Goal: Task Accomplishment & Management: Complete application form

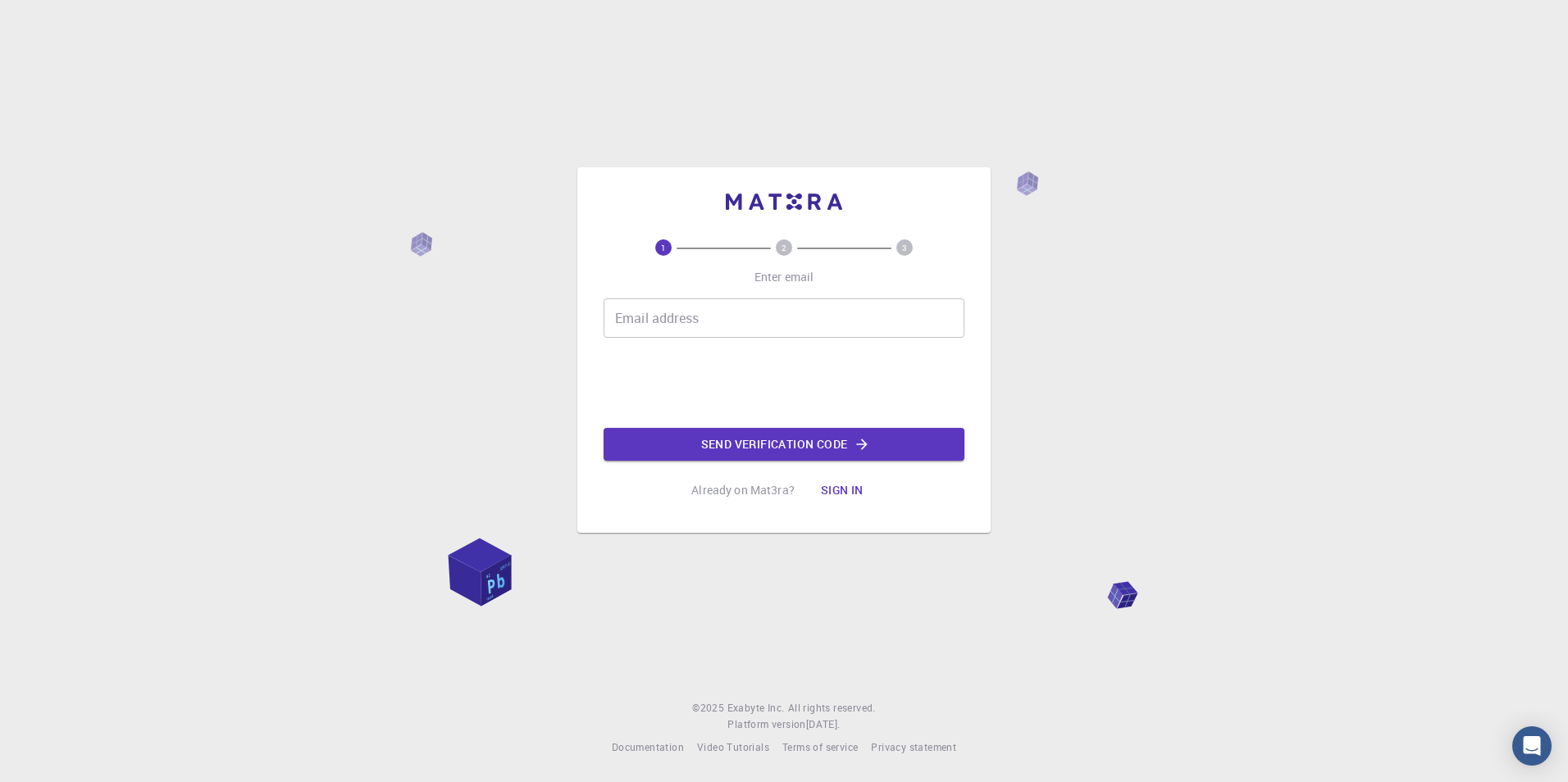
click at [777, 312] on input "Email address" at bounding box center [784, 318] width 361 height 39
type input "[EMAIL_ADDRESS][PERSON_NAME][DOMAIN_NAME]"
click at [799, 447] on button "Send verification code" at bounding box center [784, 444] width 361 height 33
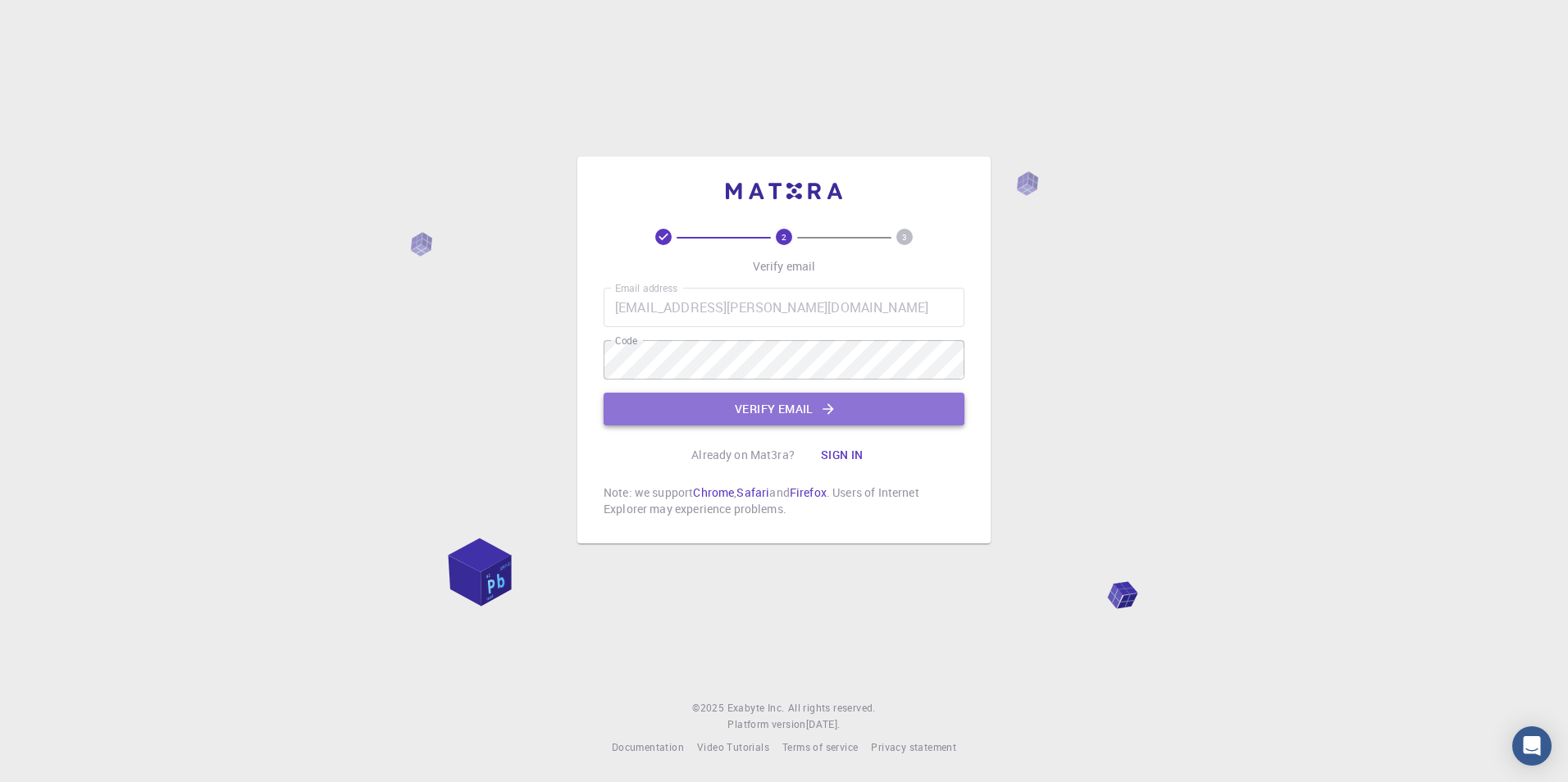
click at [779, 409] on button "Verify email" at bounding box center [784, 410] width 361 height 33
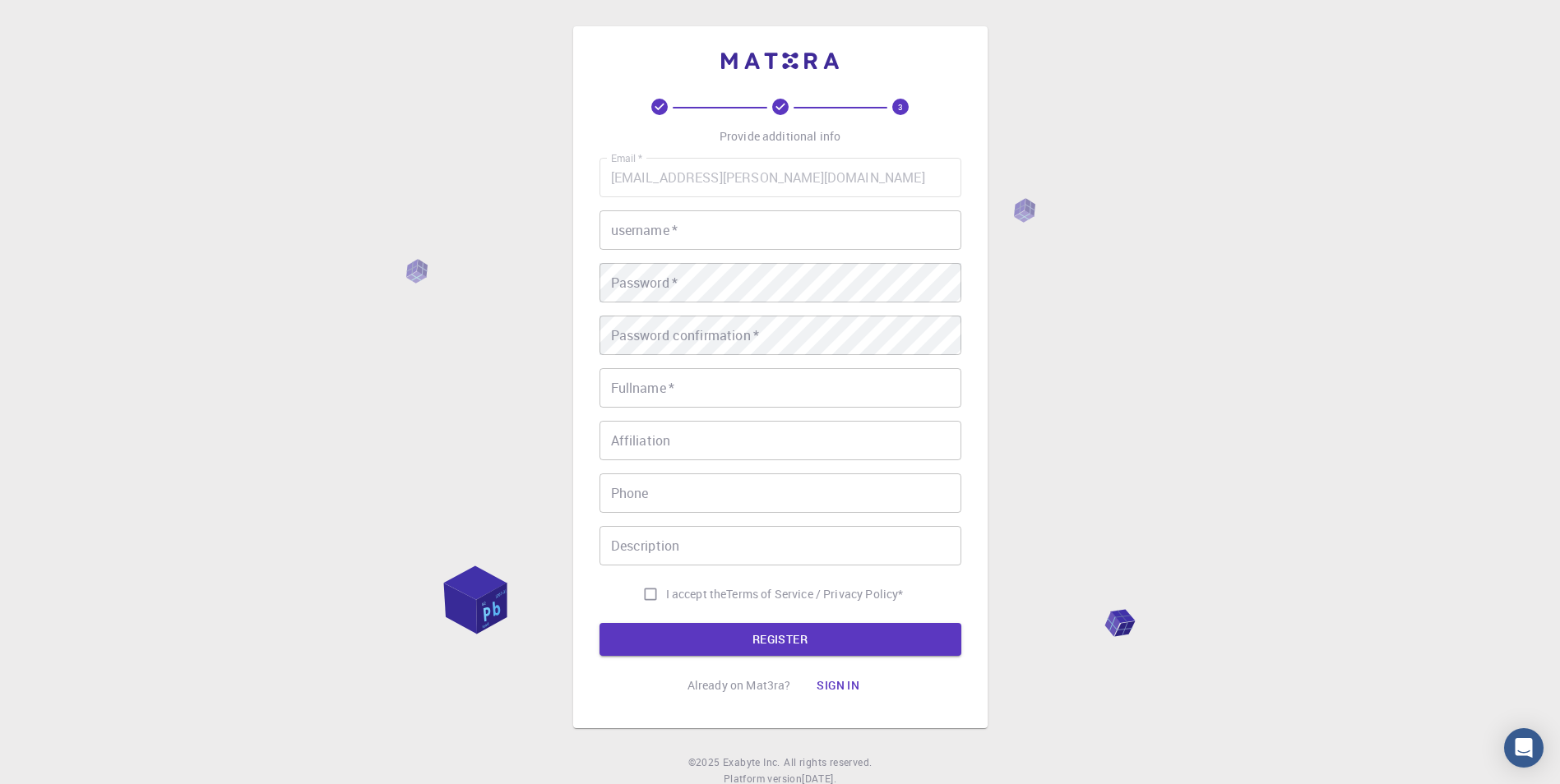
click at [704, 232] on input "username   *" at bounding box center [780, 229] width 362 height 39
type input "[PERSON_NAME]"
click at [705, 397] on input "Fullname   *" at bounding box center [780, 388] width 362 height 39
type input "[PERSON_NAME]"
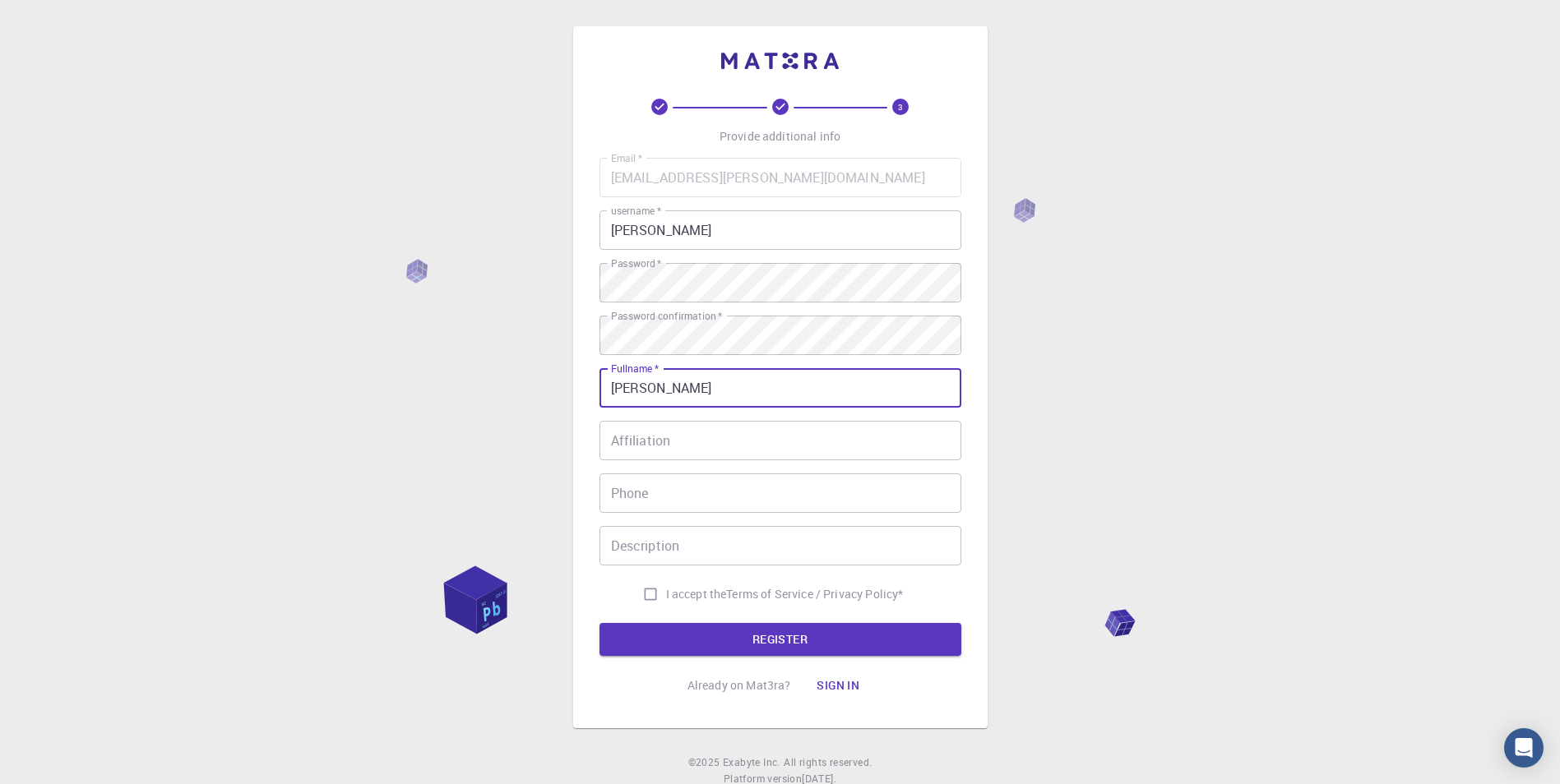
type input "[PHONE_NUMBER]"
type input "[PERSON_NAME]"
click at [640, 596] on input "I accept the Terms of Service / Privacy Policy *" at bounding box center [650, 595] width 31 height 31
checkbox input "true"
click at [686, 549] on input "Description" at bounding box center [780, 545] width 362 height 39
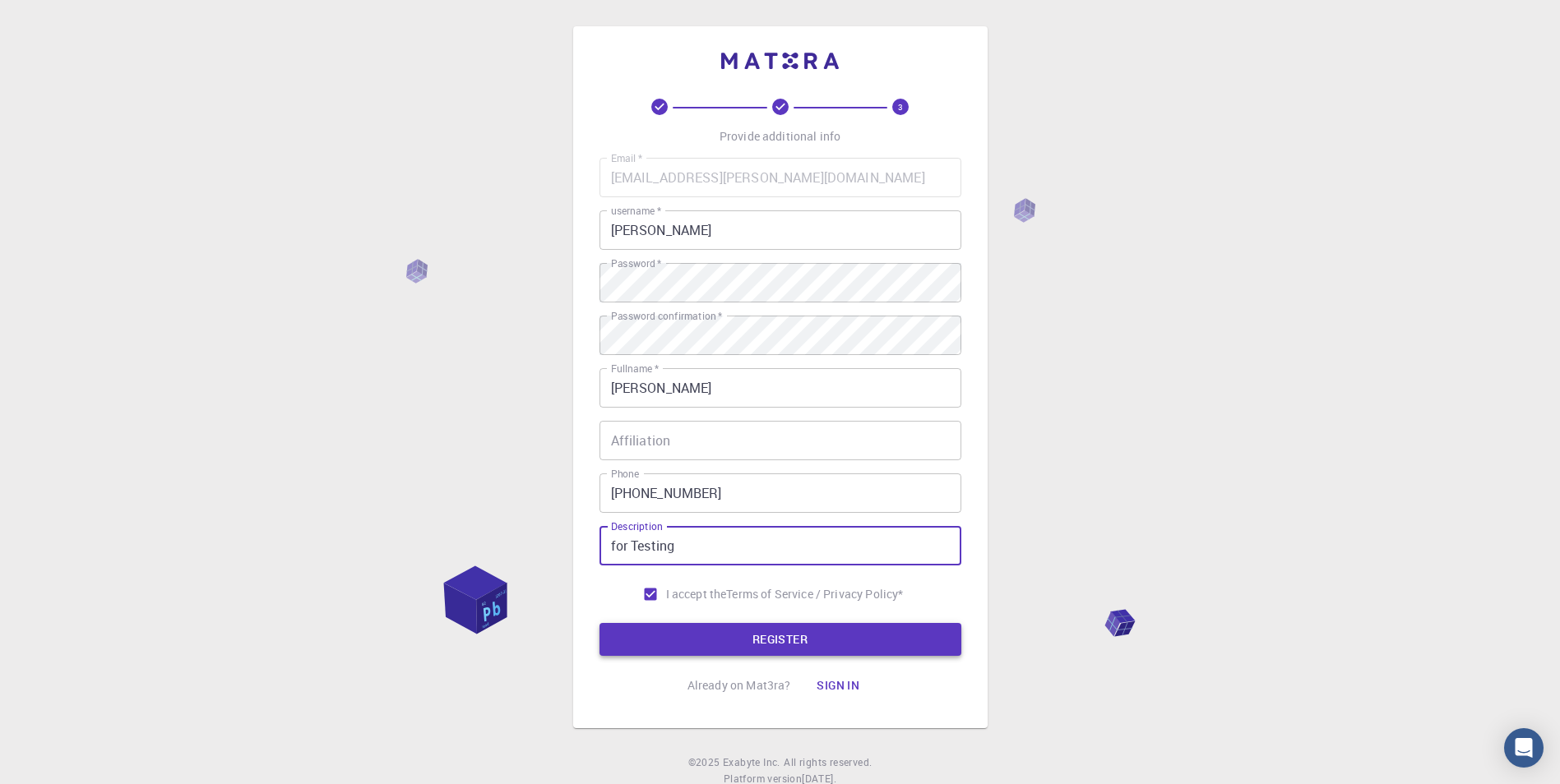
type input "for Testing"
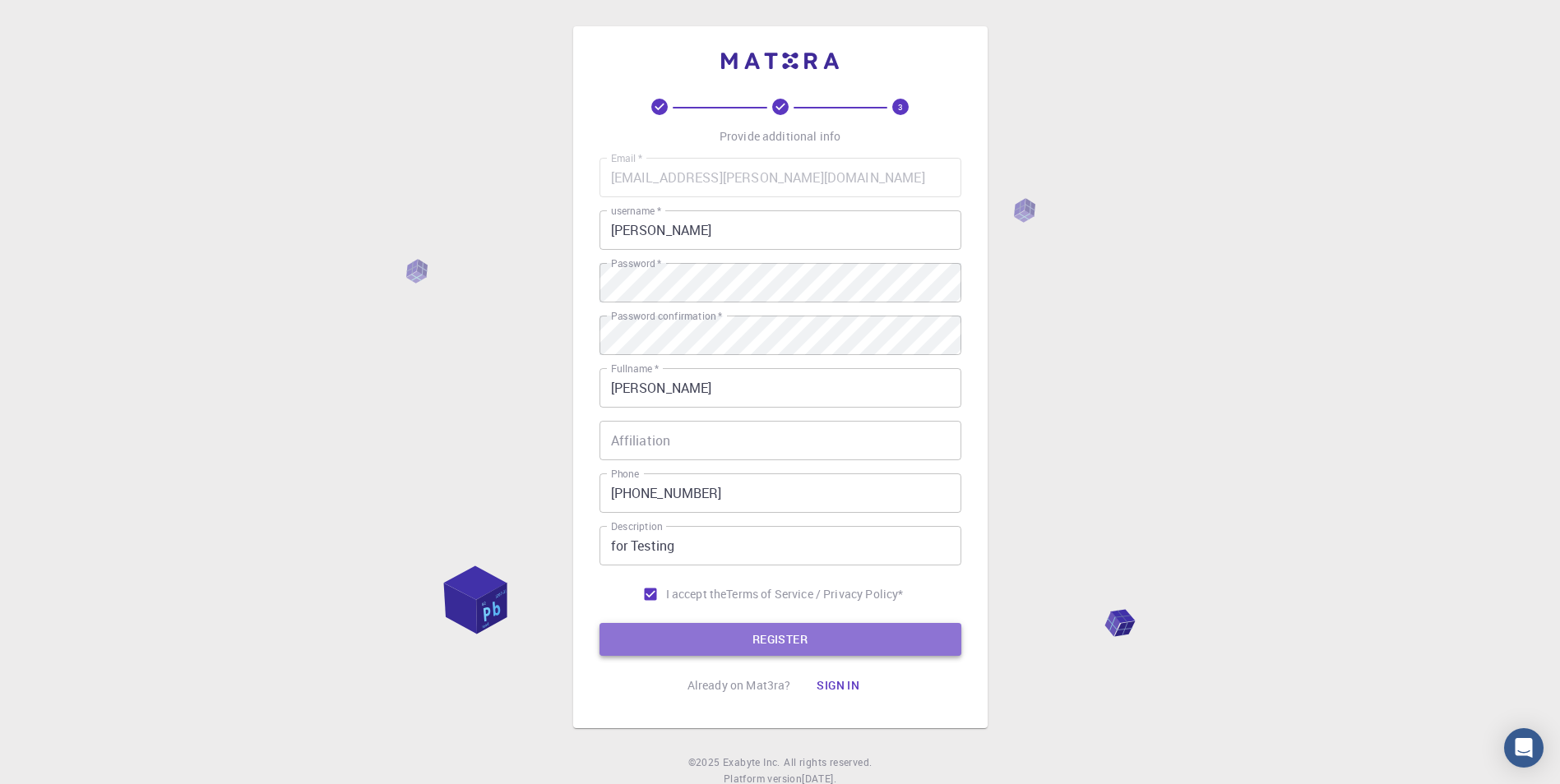
click at [770, 636] on button "REGISTER" at bounding box center [780, 639] width 362 height 33
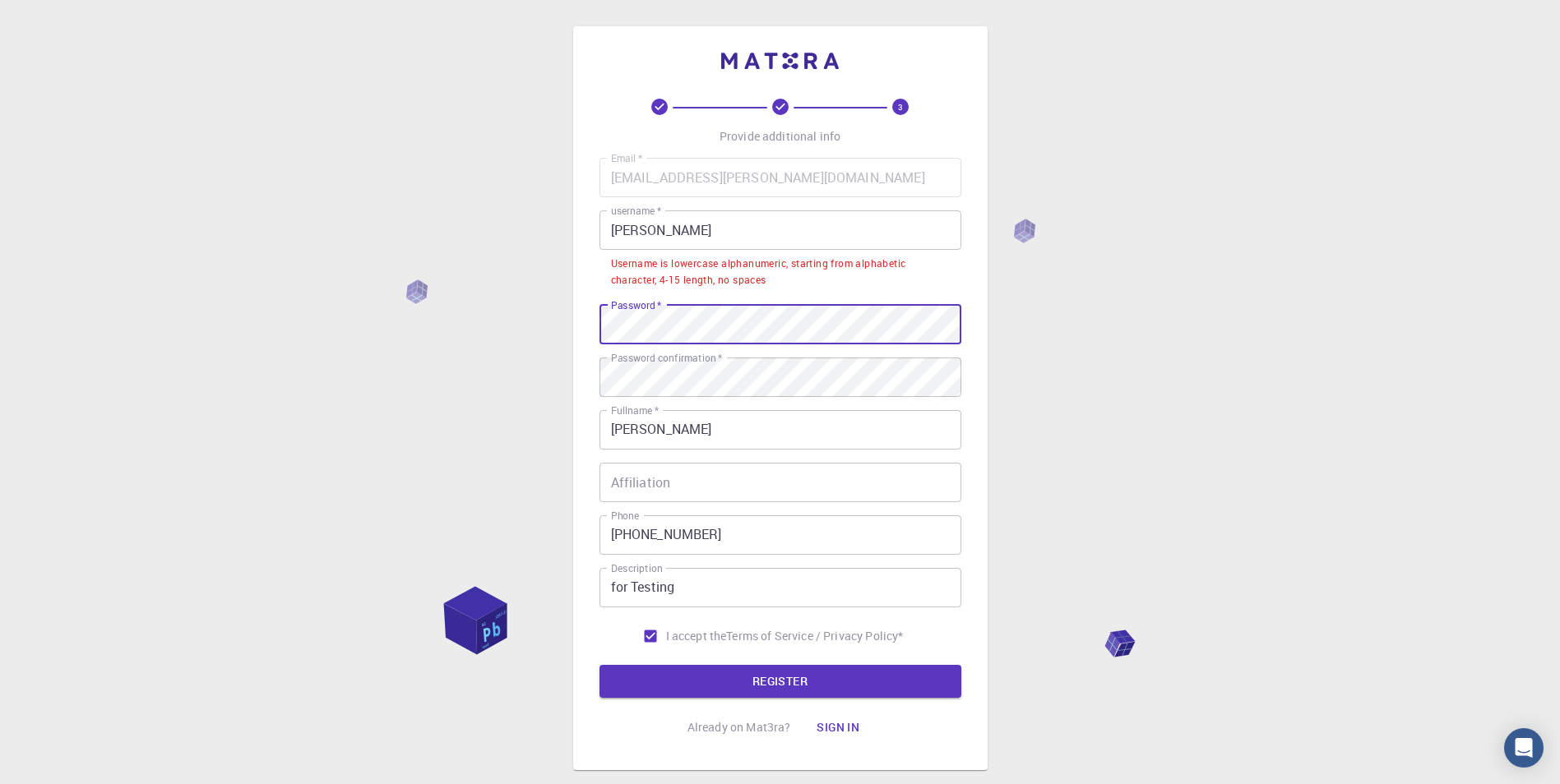
click at [480, 330] on div "3 Provide additional info Email   * [EMAIL_ADDRESS][PERSON_NAME][DOMAIN_NAME] E…" at bounding box center [780, 439] width 1560 height 879
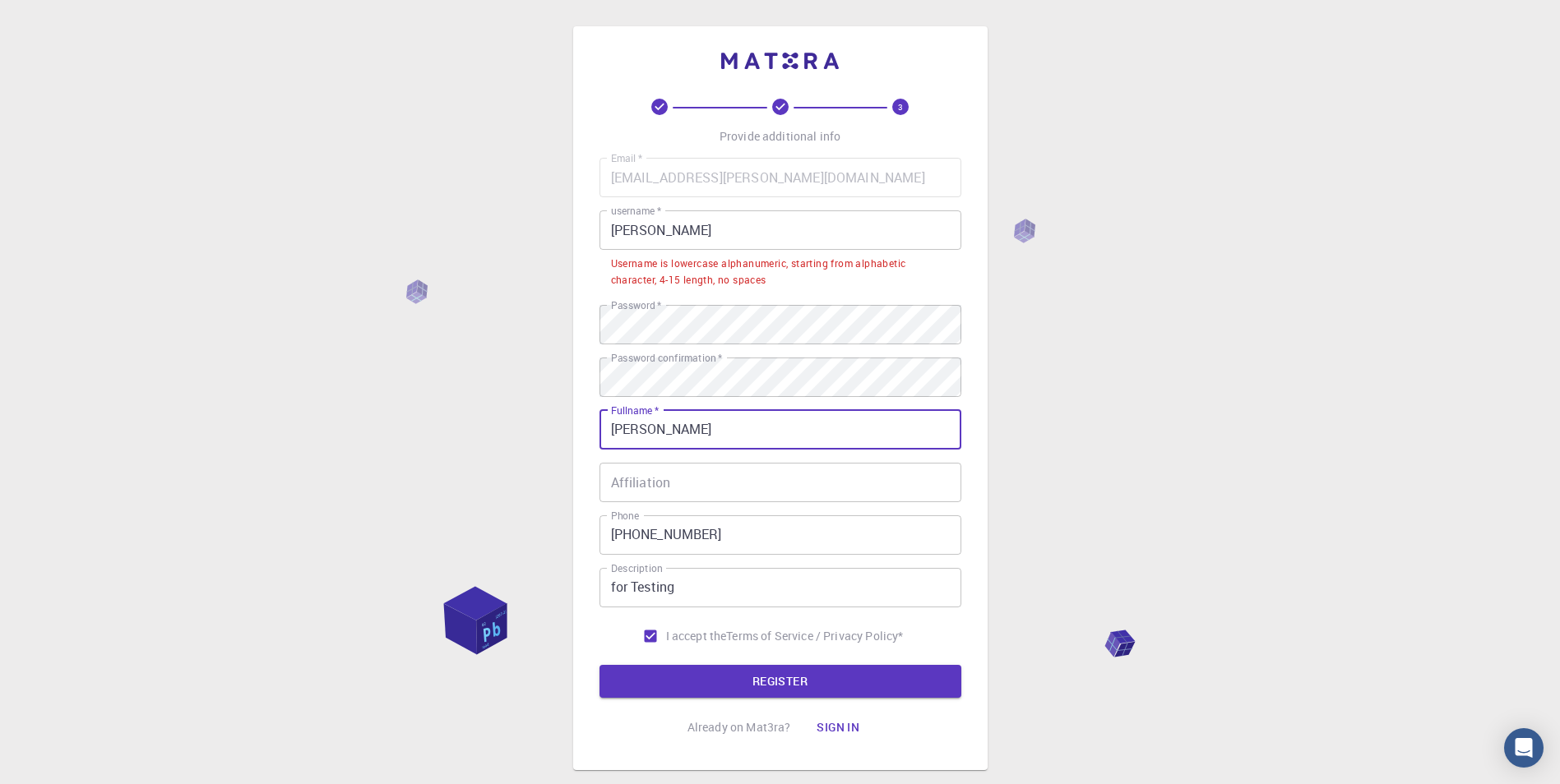
drag, startPoint x: 690, startPoint y: 428, endPoint x: 783, endPoint y: 431, distance: 93.0
click at [783, 431] on input "[PERSON_NAME]" at bounding box center [780, 430] width 362 height 39
drag, startPoint x: 1138, startPoint y: 567, endPoint x: 1141, endPoint y: 557, distance: 10.4
click at [1138, 567] on div "3 Provide additional info Email   * [EMAIL_ADDRESS][PERSON_NAME][DOMAIN_NAME] E…" at bounding box center [780, 439] width 1560 height 879
click at [718, 436] on input "[PERSON_NAME]" at bounding box center [780, 430] width 362 height 39
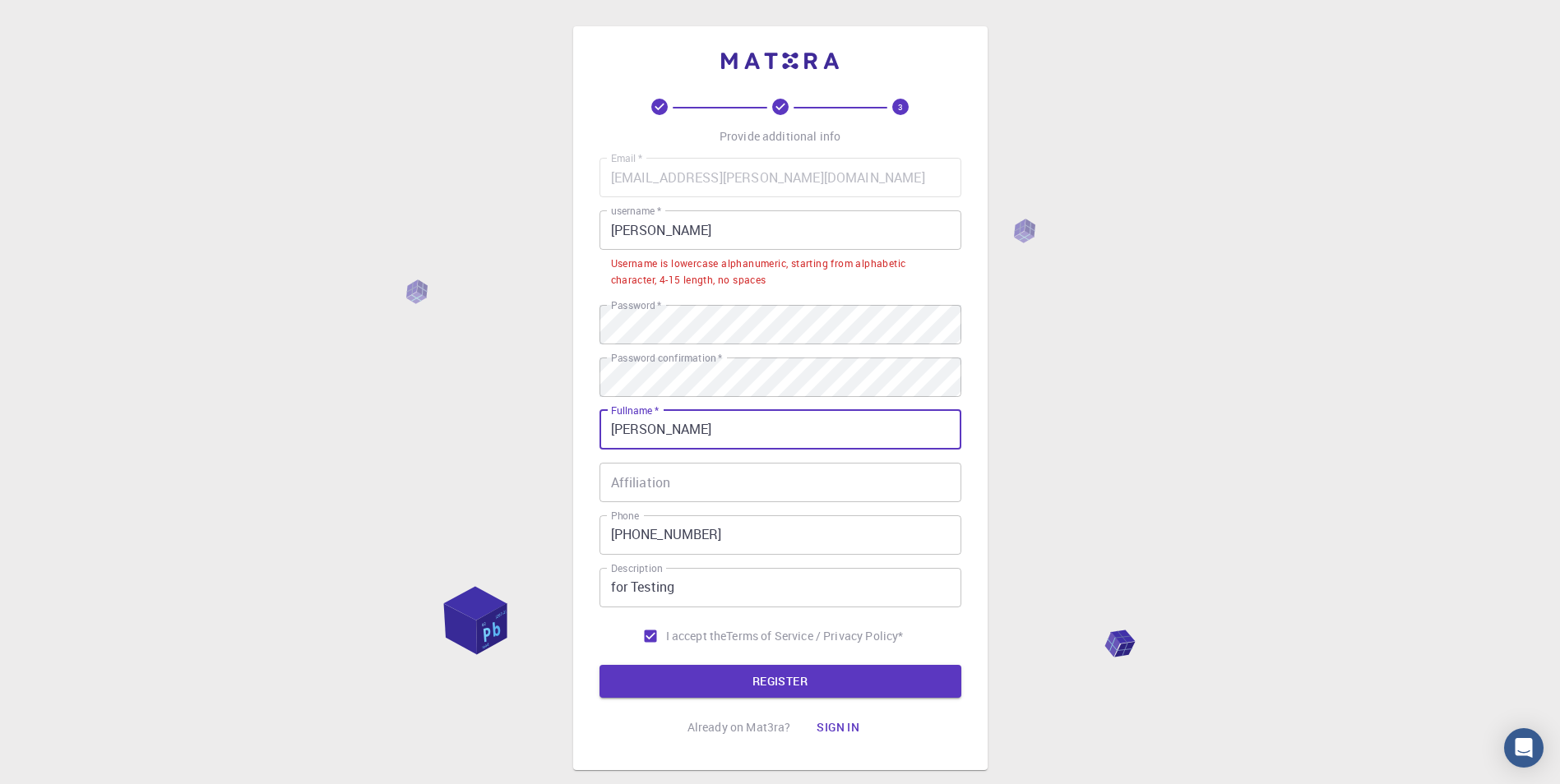
type input "[PERSON_NAME]"
click at [1082, 499] on div "3 Provide additional info Email   * [EMAIL_ADDRESS][PERSON_NAME][DOMAIN_NAME] E…" at bounding box center [780, 439] width 1560 height 879
click at [675, 486] on input "Affiliation" at bounding box center [780, 482] width 362 height 39
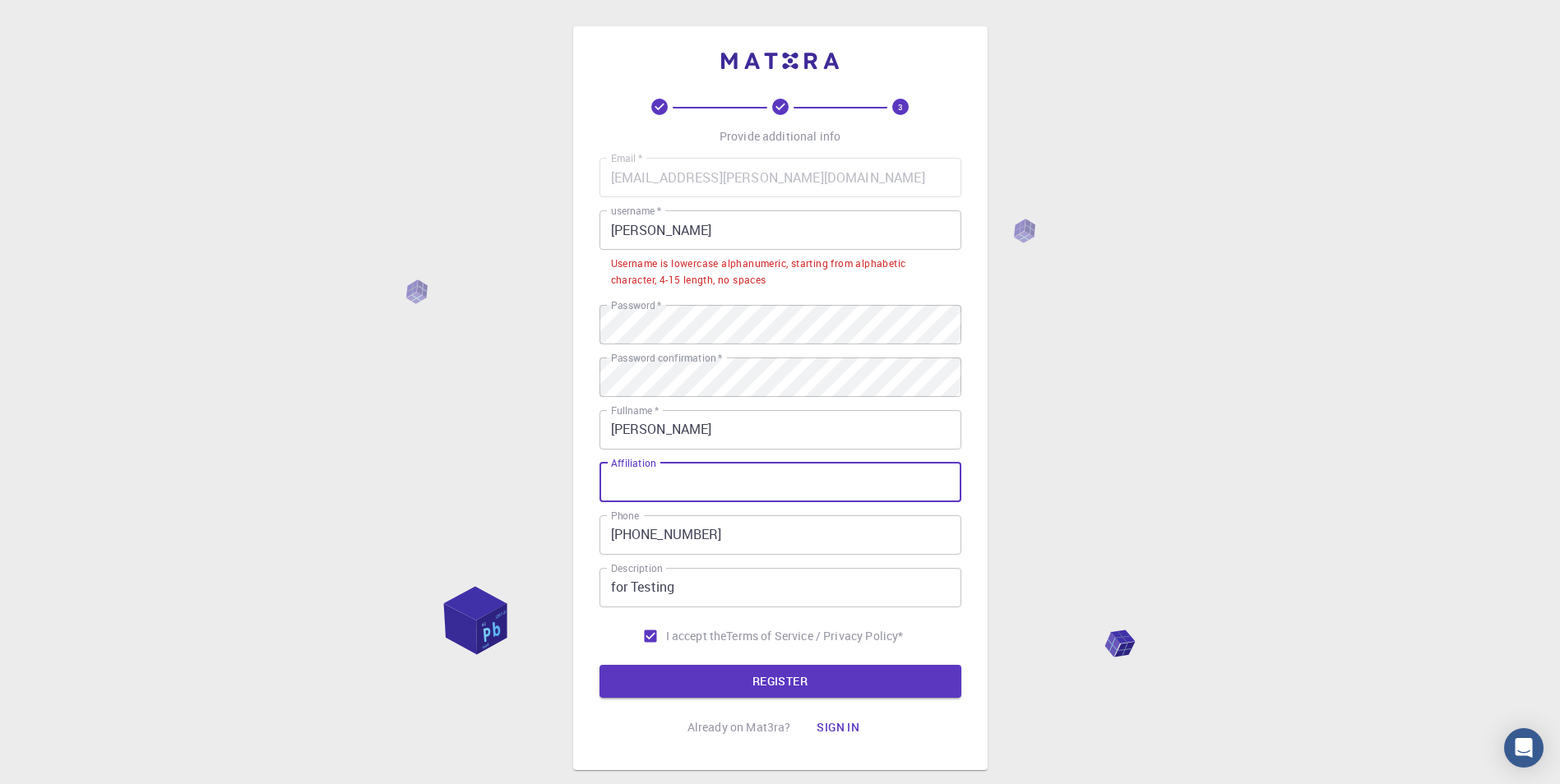
click at [1143, 501] on div "3 Provide additional info Email   * [EMAIL_ADDRESS][PERSON_NAME][DOMAIN_NAME] E…" at bounding box center [780, 439] width 1560 height 879
click at [726, 677] on button "REGISTER" at bounding box center [780, 682] width 362 height 33
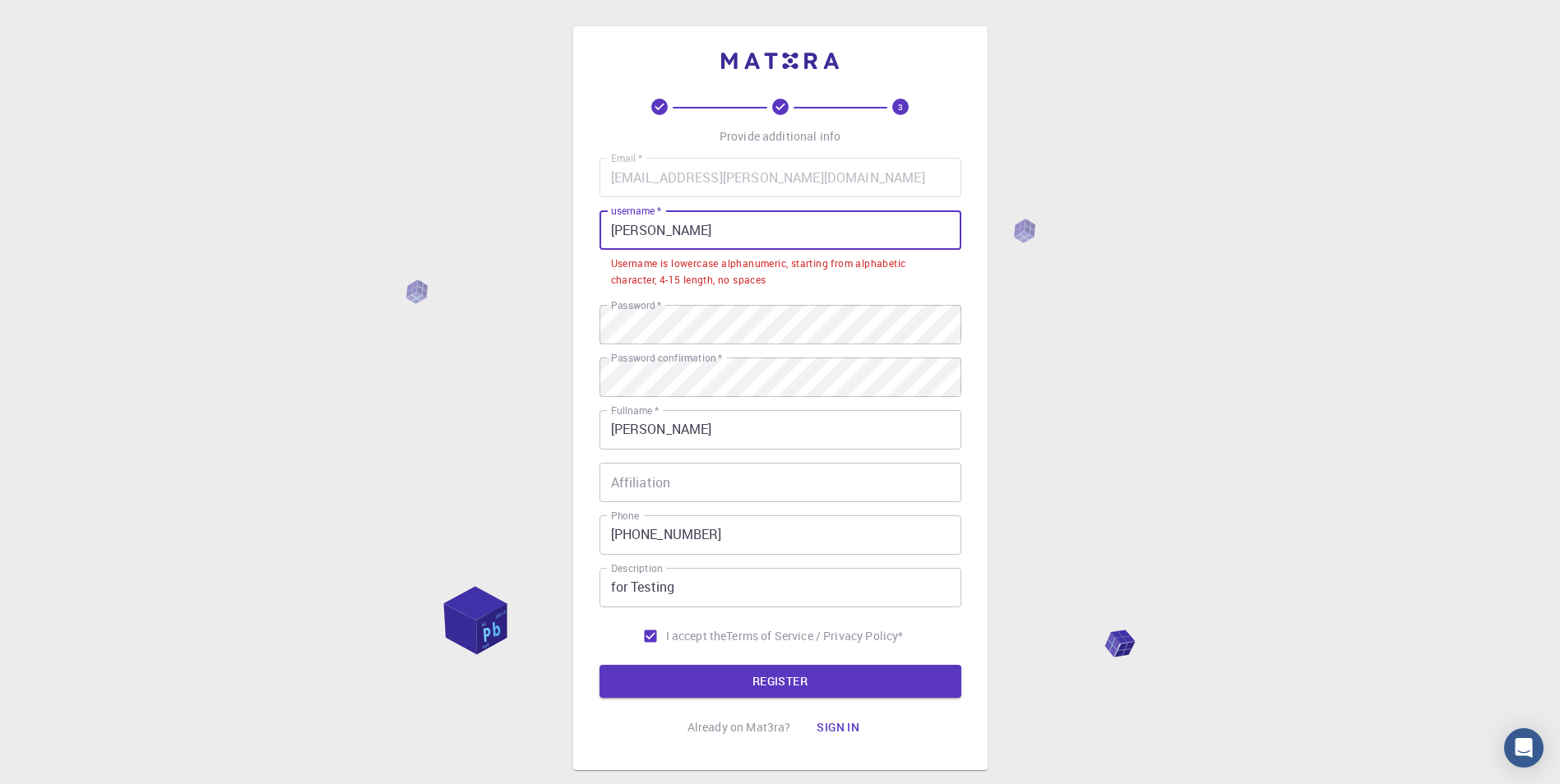
drag, startPoint x: 691, startPoint y: 228, endPoint x: 519, endPoint y: 232, distance: 172.0
click at [519, 232] on div "3 Provide additional info Email   * [EMAIL_ADDRESS][PERSON_NAME][DOMAIN_NAME] E…" at bounding box center [780, 439] width 1560 height 879
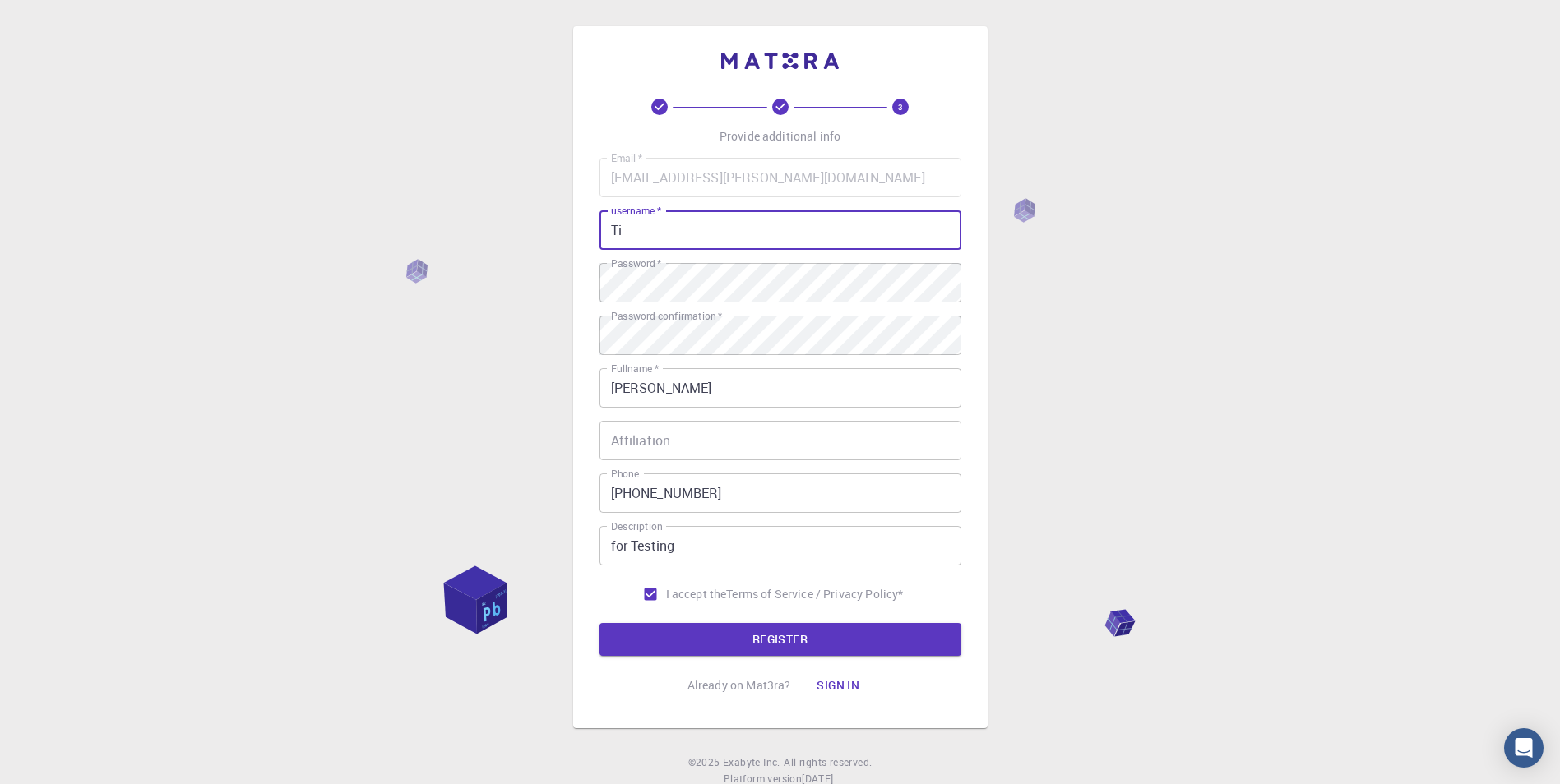
type input "T"
type input "tiru1976"
click at [711, 639] on button "REGISTER" at bounding box center [780, 639] width 362 height 33
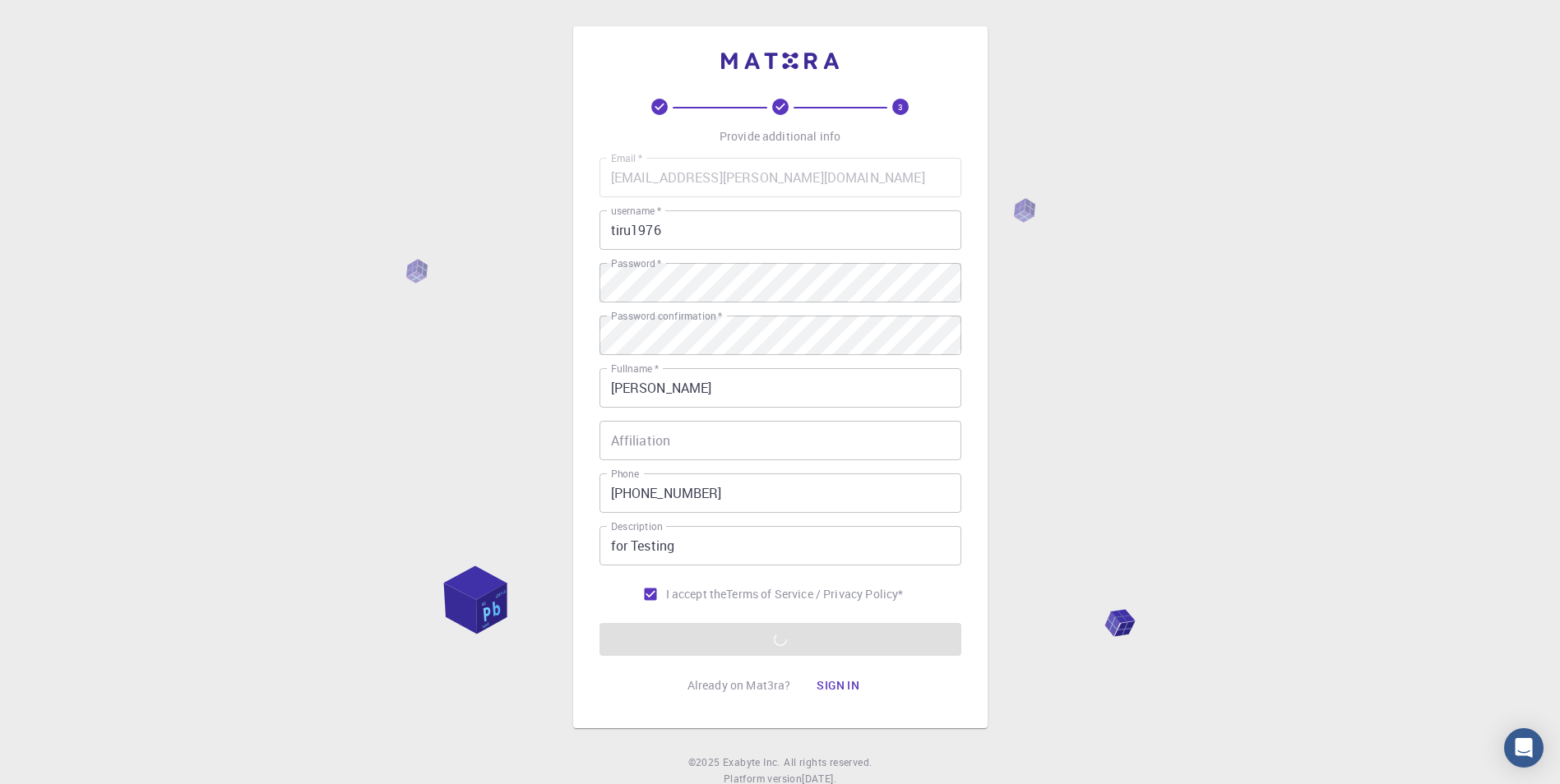
click at [1277, 395] on div "3 Provide additional info Email   * [EMAIL_ADDRESS][PERSON_NAME][DOMAIN_NAME] E…" at bounding box center [780, 418] width 1560 height 837
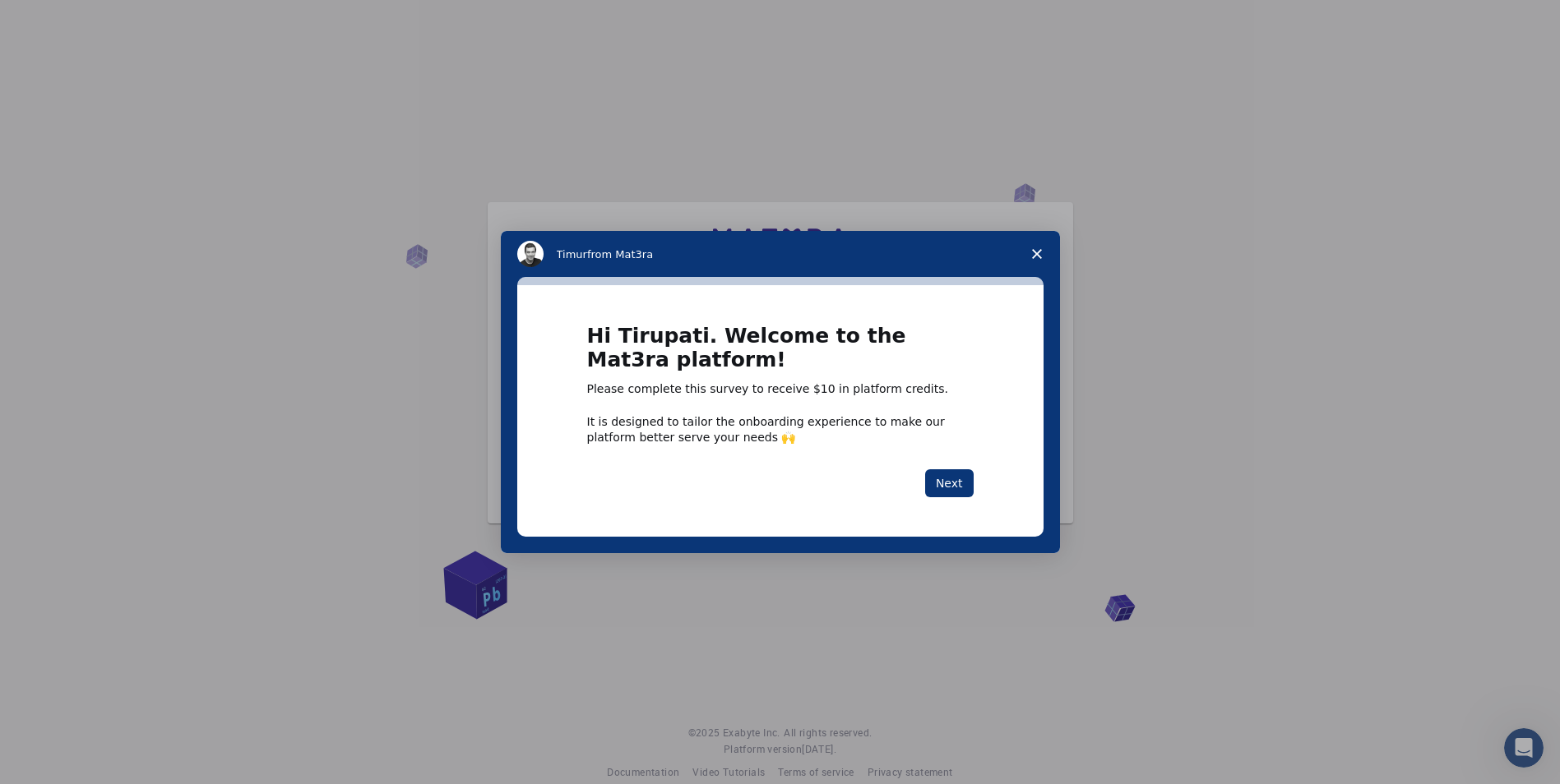
click at [1040, 253] on icon "Close survey" at bounding box center [1036, 254] width 10 height 10
